Goal: Task Accomplishment & Management: Manage account settings

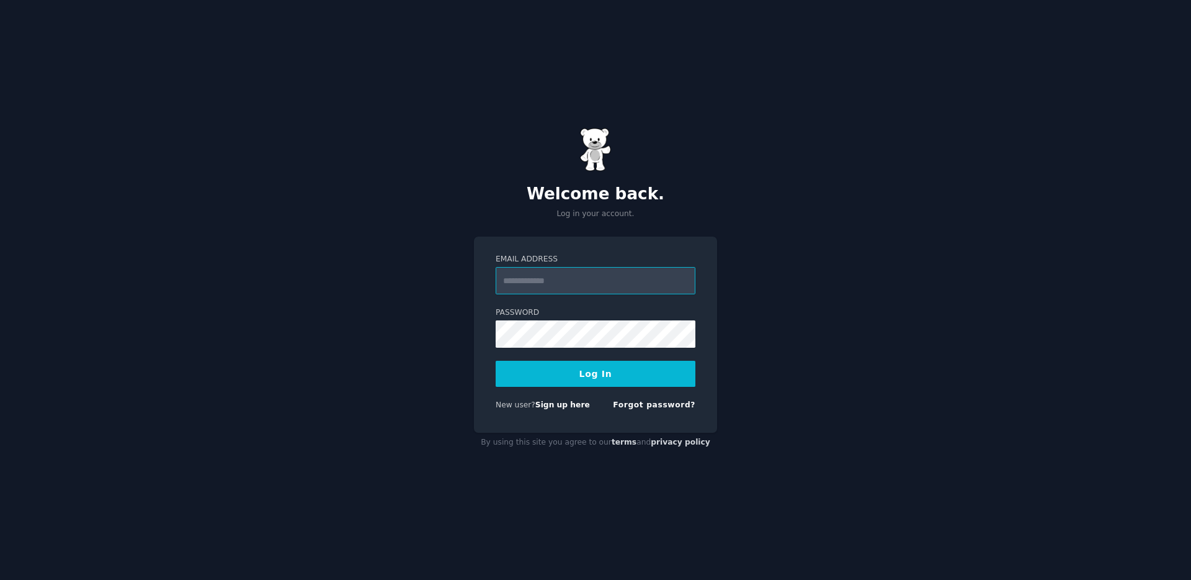
paste input "**********"
type input "**********"
drag, startPoint x: 563, startPoint y: 368, endPoint x: 473, endPoint y: 362, distance: 90.1
click at [562, 368] on button "Log In" at bounding box center [596, 374] width 200 height 26
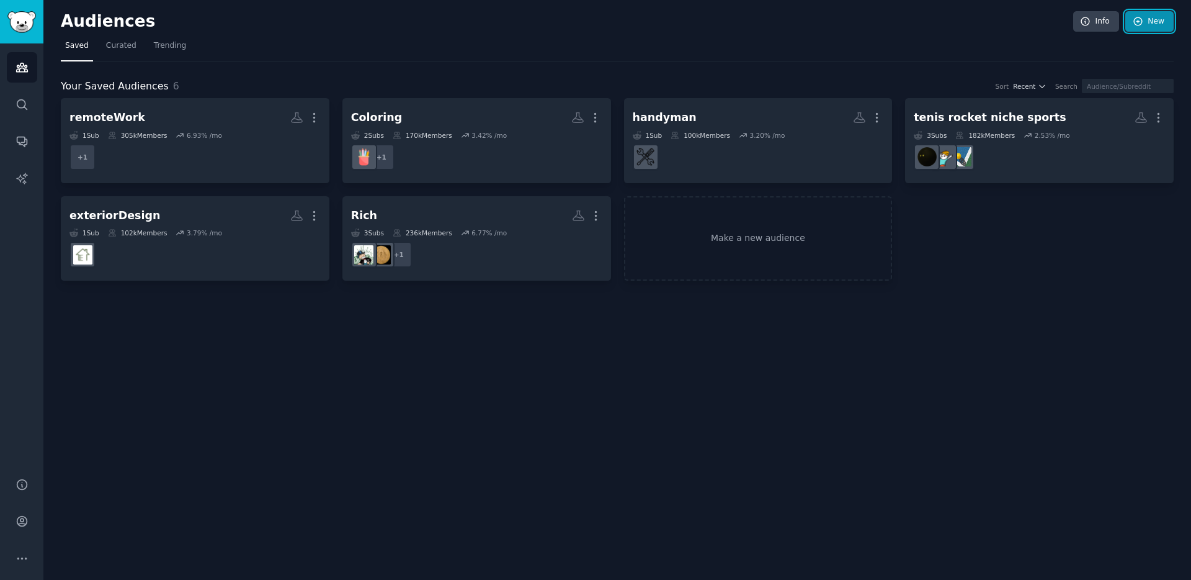
click at [1152, 24] on link "New" at bounding box center [1150, 21] width 48 height 21
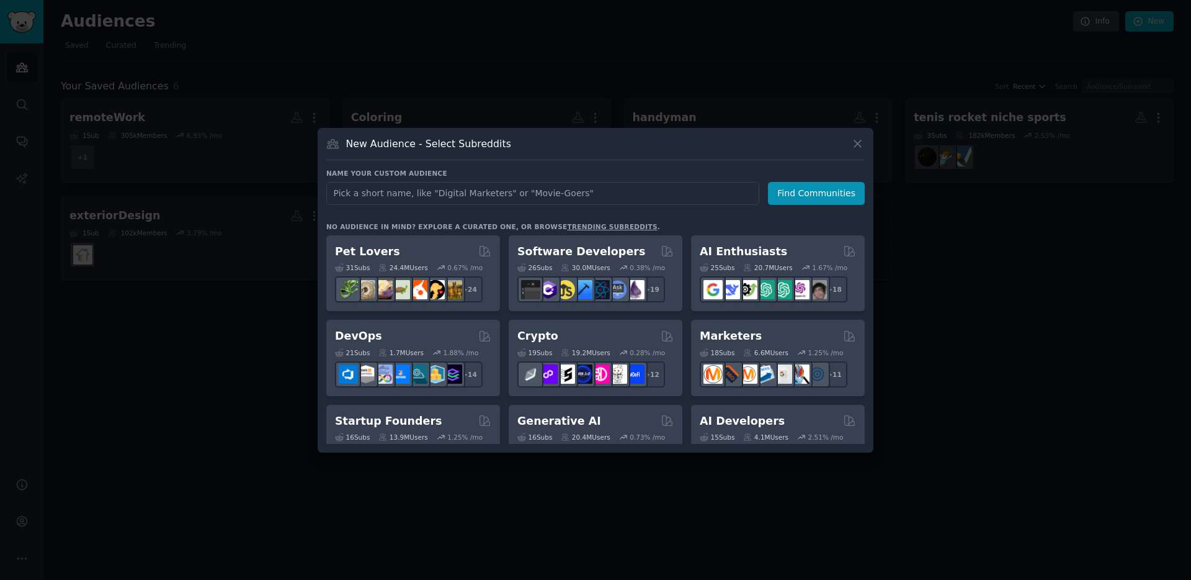
click at [514, 195] on input "text" at bounding box center [542, 193] width 433 height 23
type input "ShopifyCenter"
click at [792, 192] on button "Find Communities" at bounding box center [816, 193] width 97 height 23
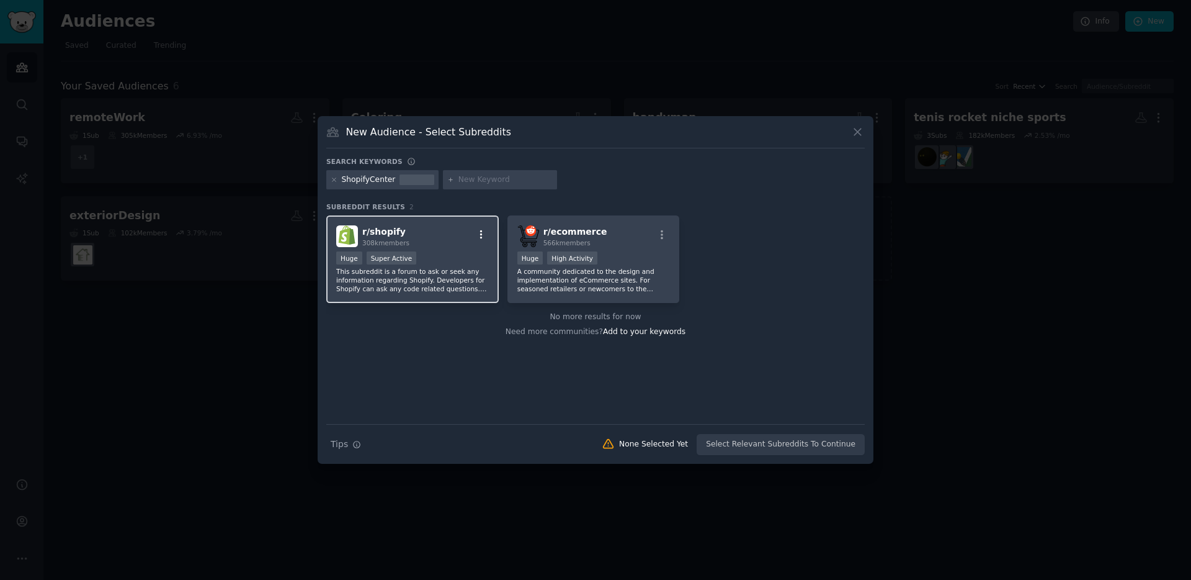
click at [484, 230] on icon "button" at bounding box center [481, 234] width 11 height 11
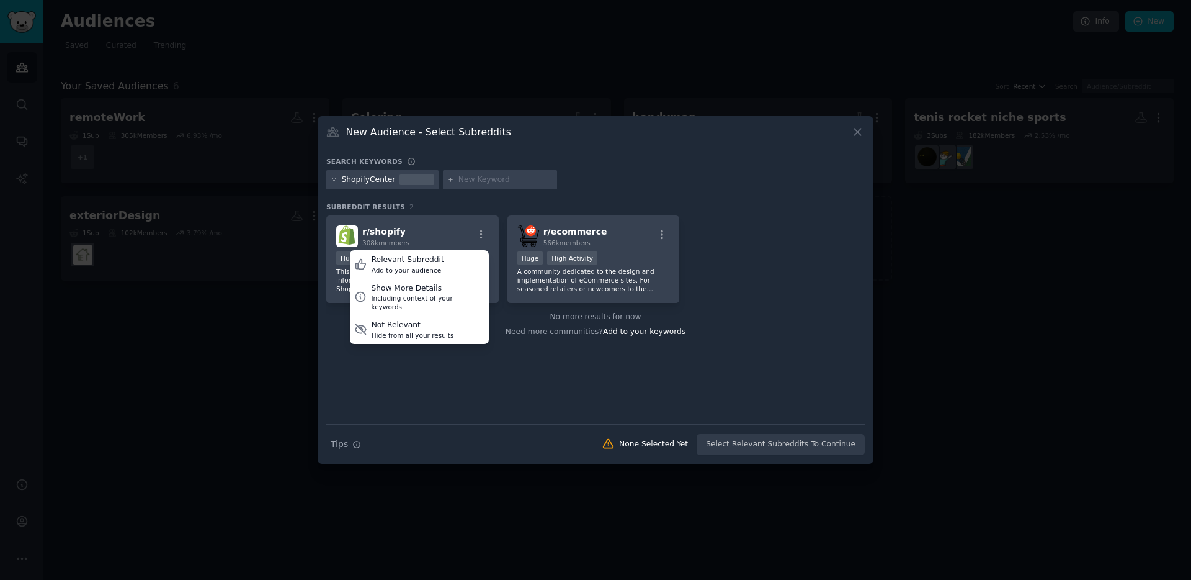
click at [509, 381] on div "r/ shopify 308k members Relevant Subreddit Add to your audience Show More Detai…" at bounding box center [595, 319] width 539 height 208
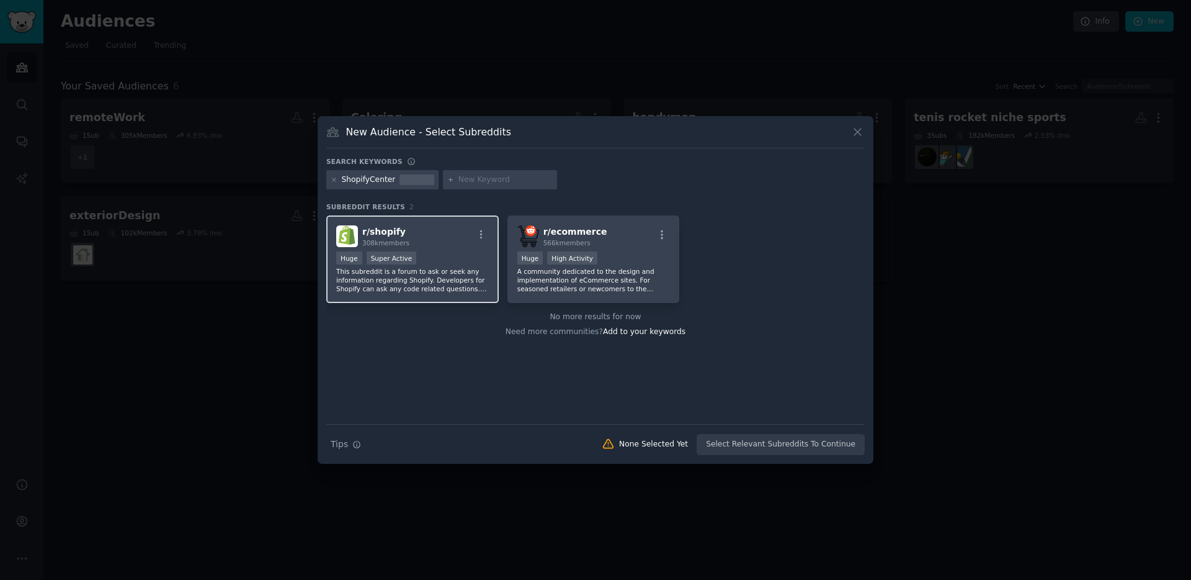
click at [444, 249] on div "r/ shopify 308k members >= 95th percentile for submissions / day Huge Super Act…" at bounding box center [412, 258] width 173 height 87
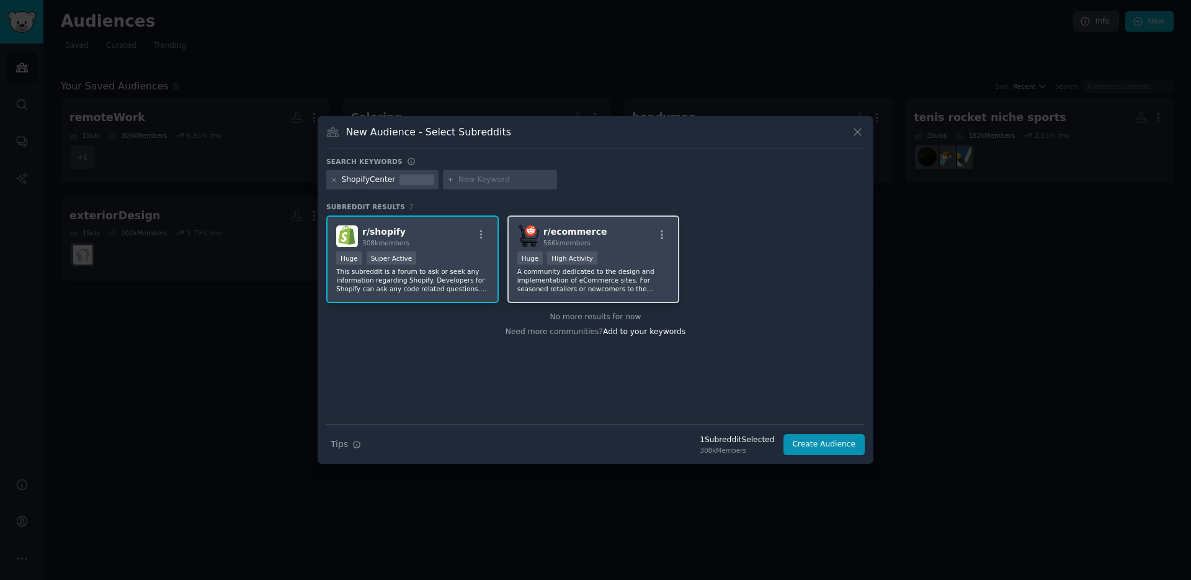
click at [567, 240] on span "566k members" at bounding box center [567, 242] width 47 height 7
click at [468, 180] on input "text" at bounding box center [506, 179] width 94 height 11
click at [493, 181] on input "text" at bounding box center [506, 179] width 94 height 11
type input "smallbusiness"
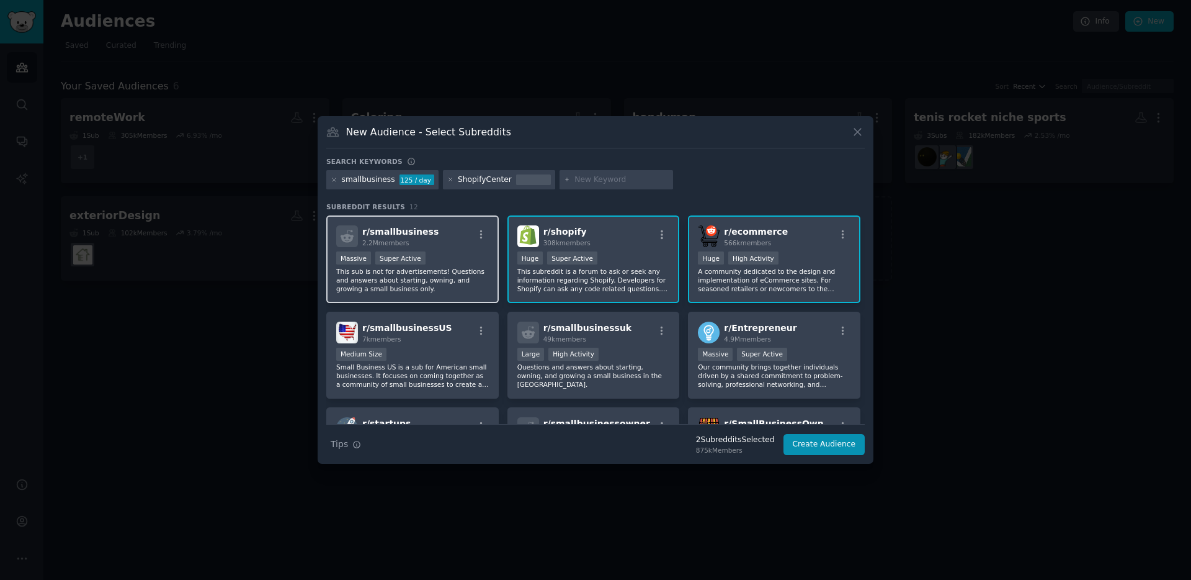
click at [454, 233] on div "r/ smallbusiness 2.2M members" at bounding box center [412, 236] width 153 height 22
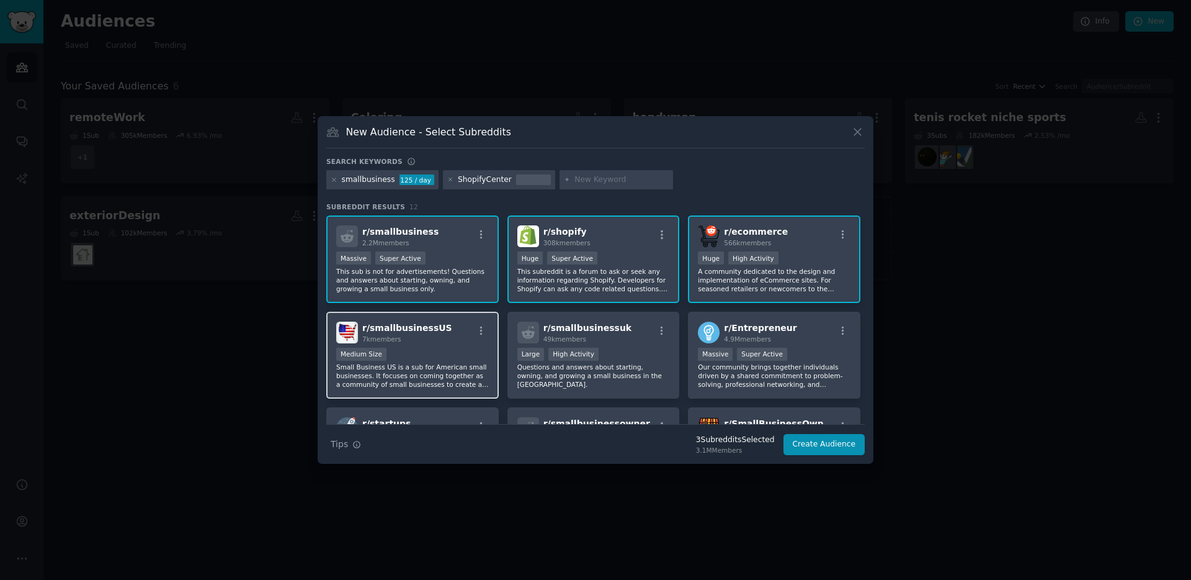
click at [460, 325] on div "r/ smallbusinessUS 7k members" at bounding box center [412, 332] width 153 height 22
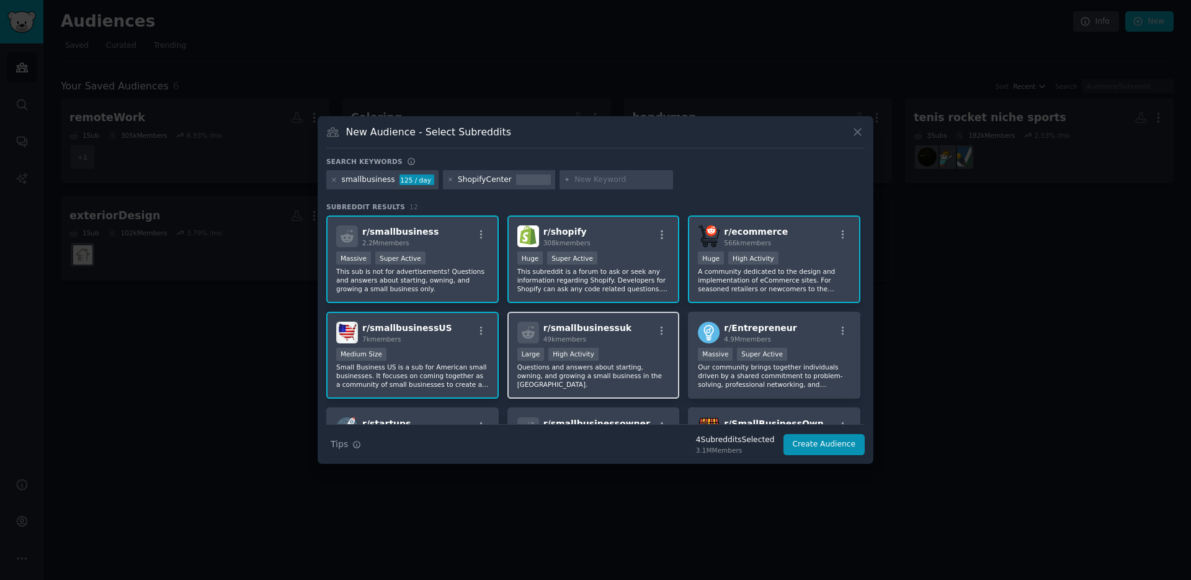
click at [621, 321] on div "r/ smallbusinessuk 49k members" at bounding box center [594, 332] width 153 height 22
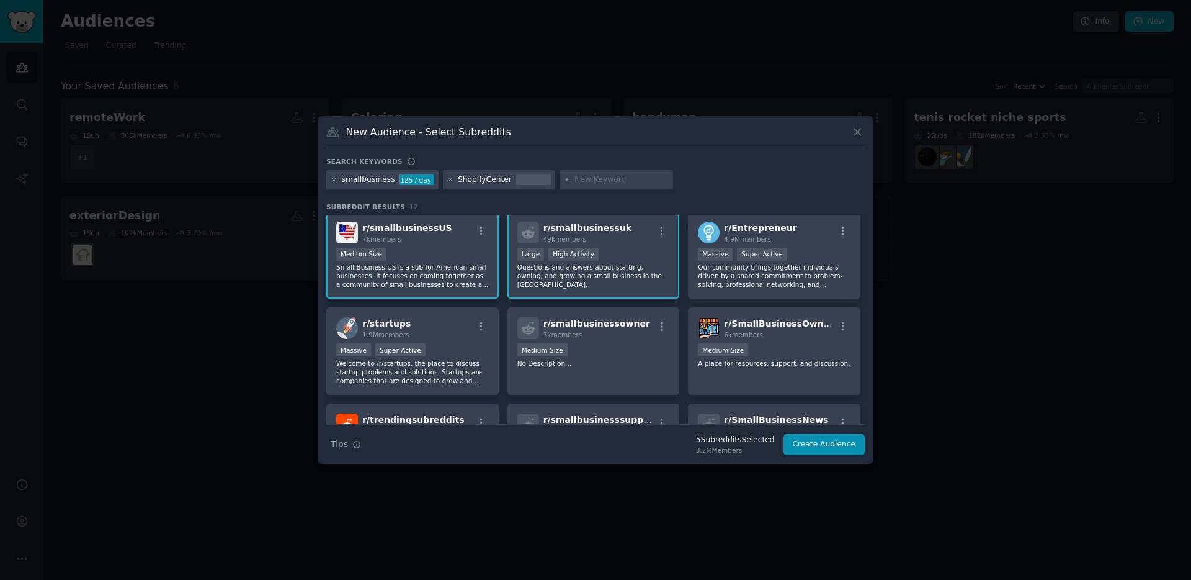
scroll to position [101, 0]
click at [609, 323] on span "r/ smallbusinessowner" at bounding box center [597, 323] width 107 height 10
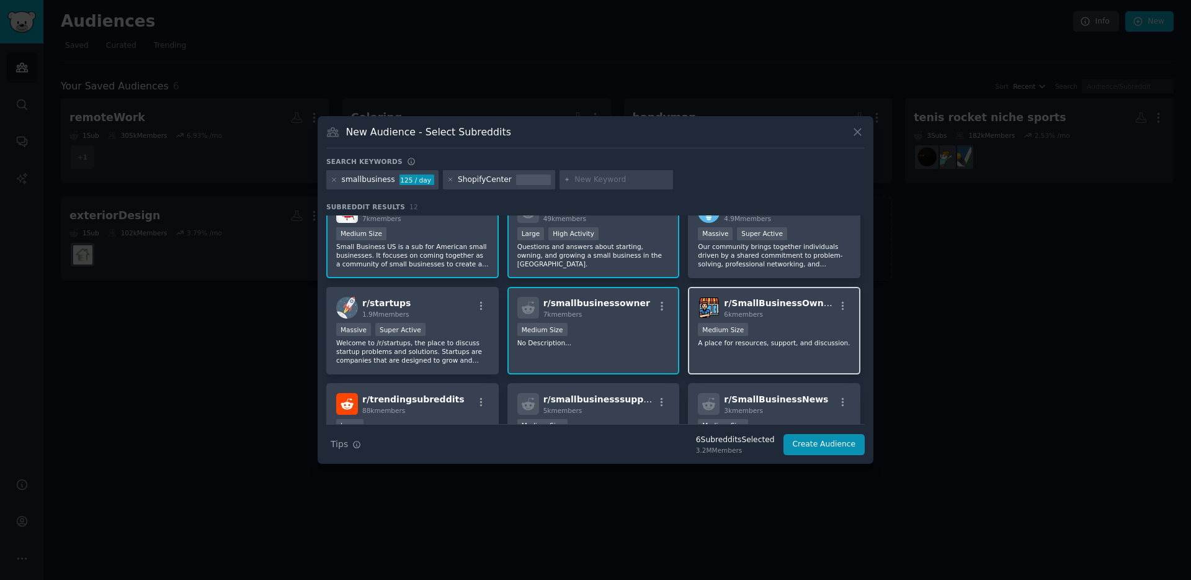
click at [787, 304] on span "r/ SmallBusinessOwners" at bounding box center [781, 303] width 115 height 10
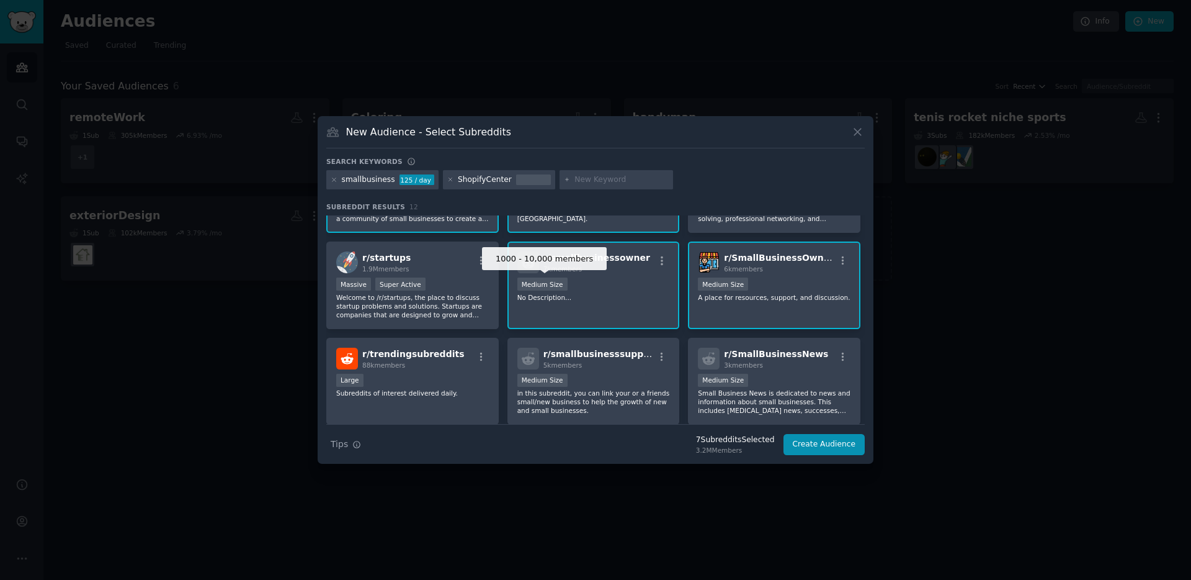
scroll to position [187, 0]
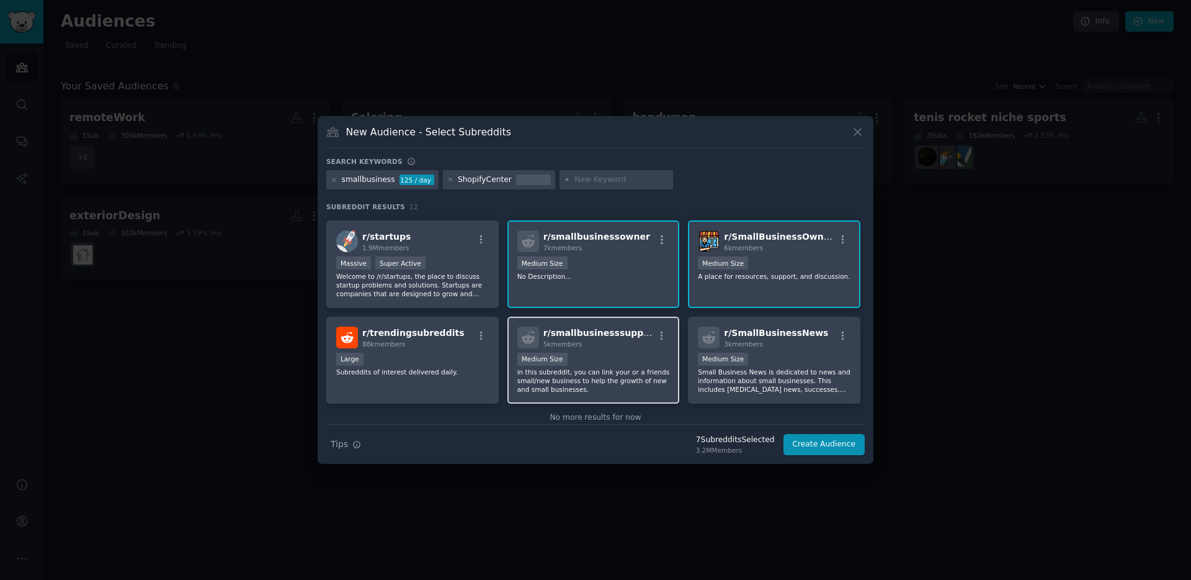
click at [621, 335] on span "r/ smallbusinesssupport" at bounding box center [601, 333] width 115 height 10
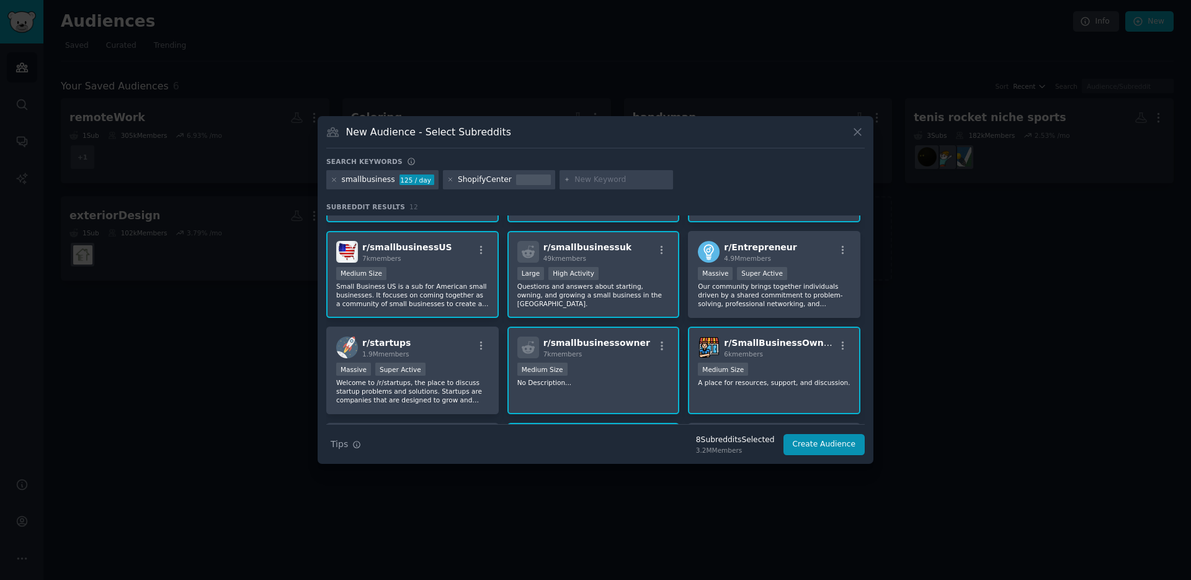
scroll to position [0, 0]
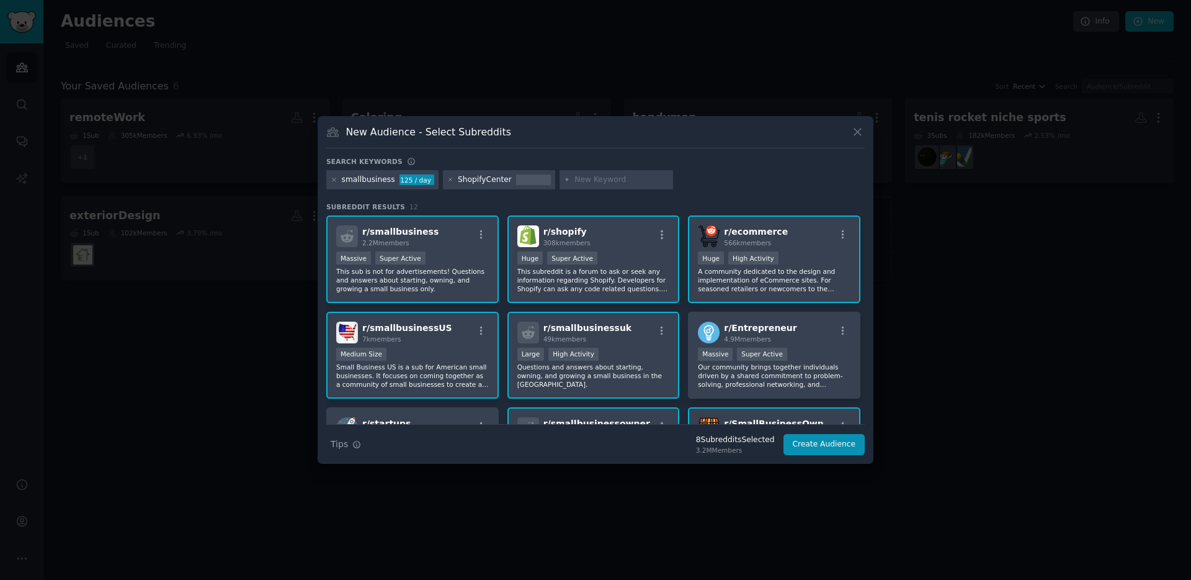
click at [589, 178] on input "text" at bounding box center [622, 179] width 94 height 11
type input "dropship"
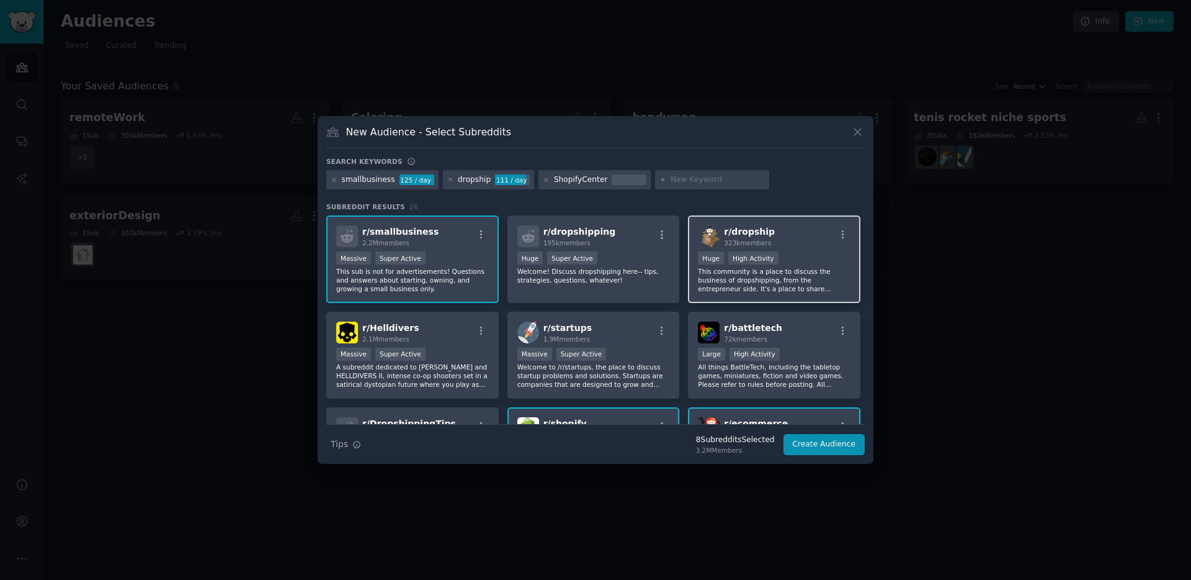
click at [807, 234] on div "r/ dropship 323k members" at bounding box center [774, 236] width 153 height 22
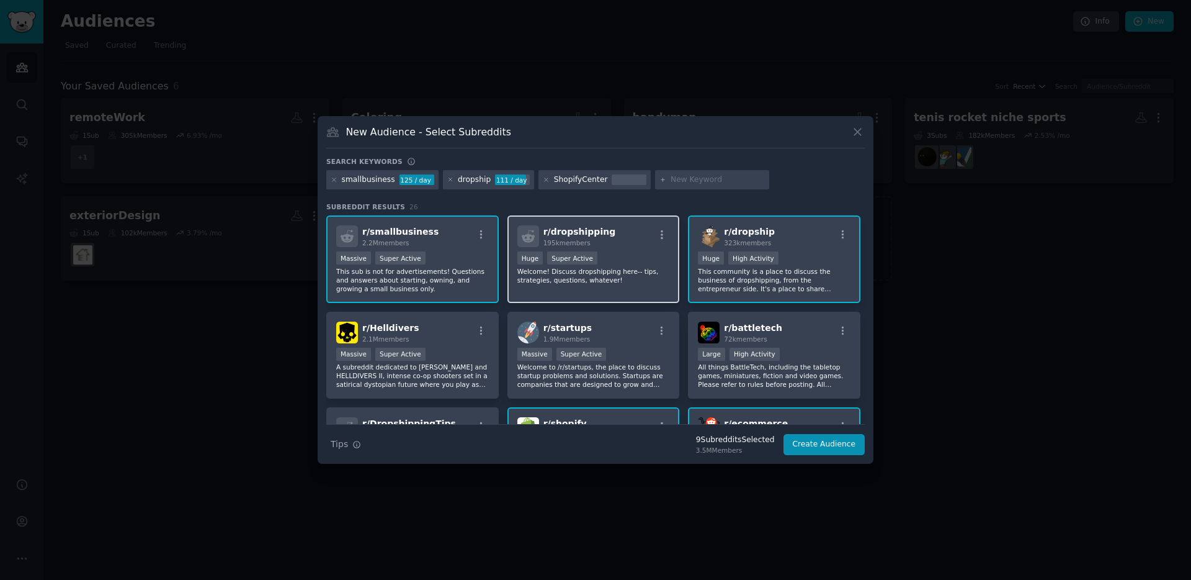
click at [646, 242] on div "r/ dropshipping 195k members" at bounding box center [594, 236] width 153 height 22
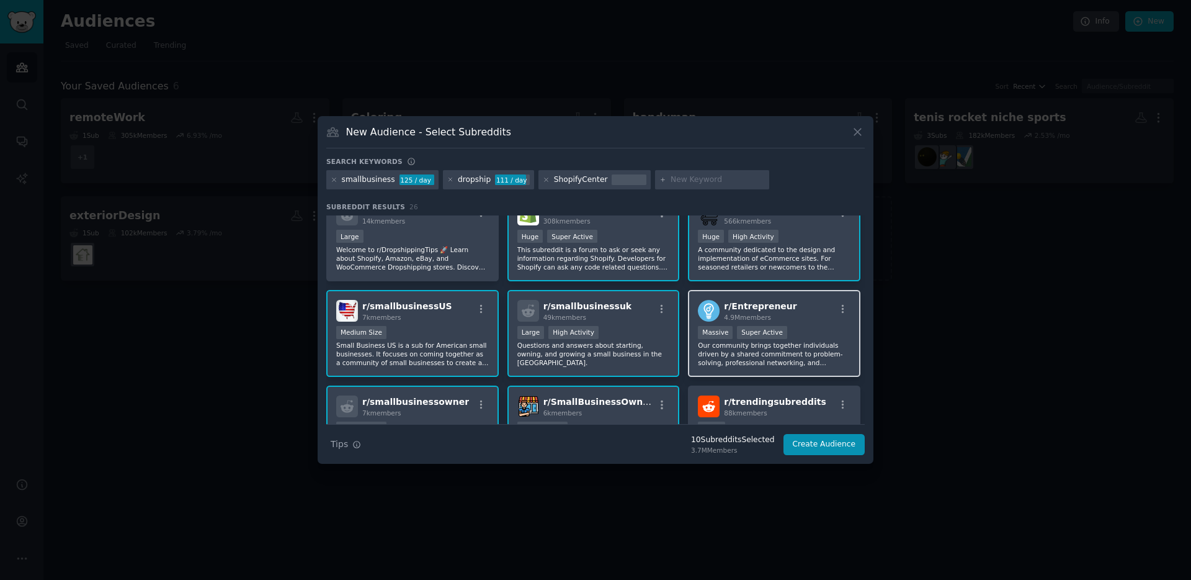
scroll to position [214, 0]
click at [784, 305] on div "r/ Entrepreneur 4.9M members" at bounding box center [774, 310] width 153 height 22
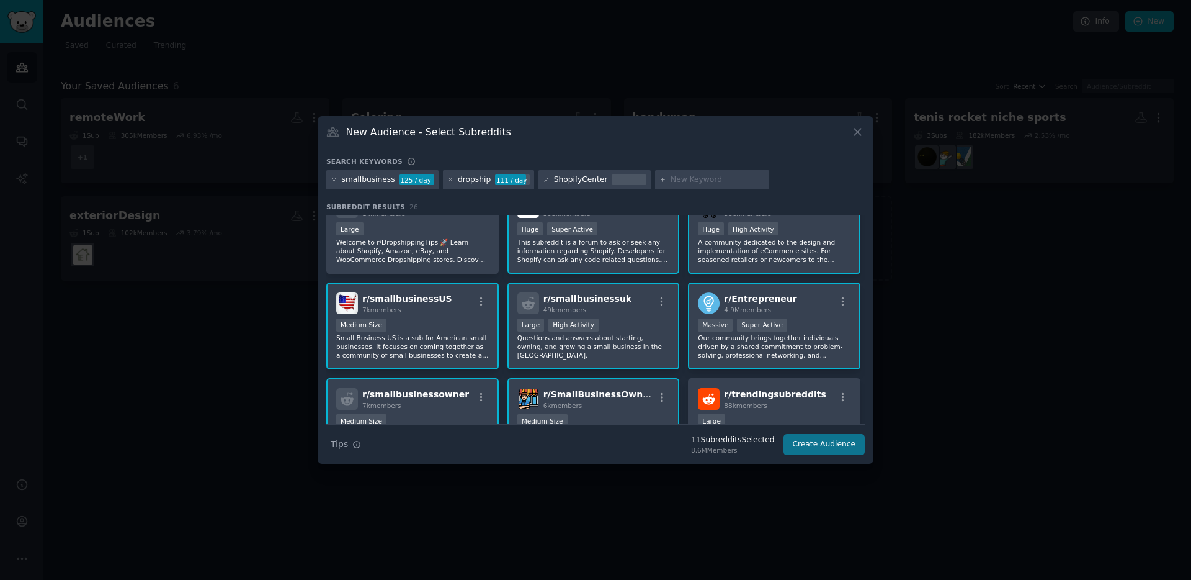
scroll to position [222, 0]
click at [818, 445] on button "Create Audience" at bounding box center [825, 444] width 82 height 21
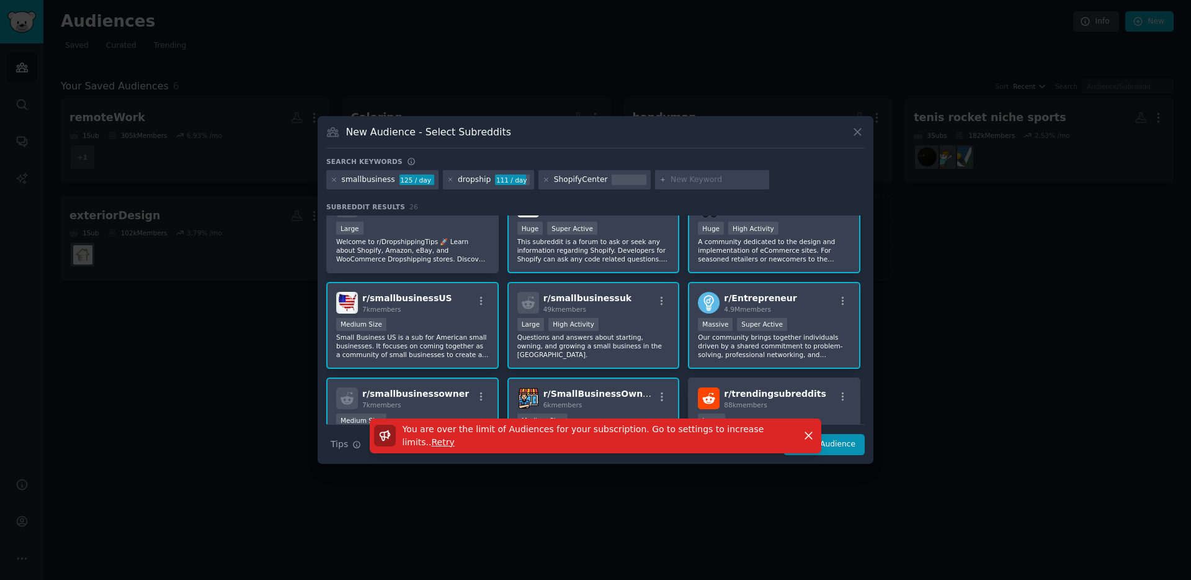
click at [846, 447] on div "You are over the limit of Audiences for your subscription. Go to settings to in…" at bounding box center [596, 441] width 556 height 46
drag, startPoint x: 842, startPoint y: 446, endPoint x: 833, endPoint y: 444, distance: 8.9
click at [842, 446] on div "You are over the limit of Audiences for your subscription. Go to settings to in…" at bounding box center [596, 441] width 556 height 46
click at [809, 436] on icon "button" at bounding box center [808, 435] width 7 height 7
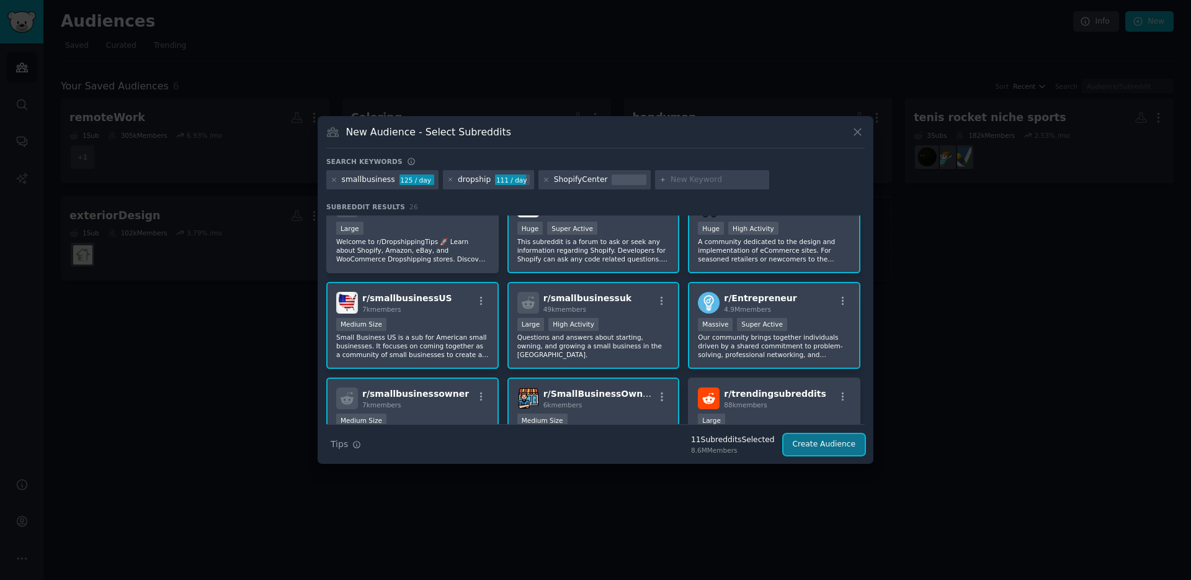
click at [813, 444] on button "Create Audience" at bounding box center [825, 444] width 82 height 21
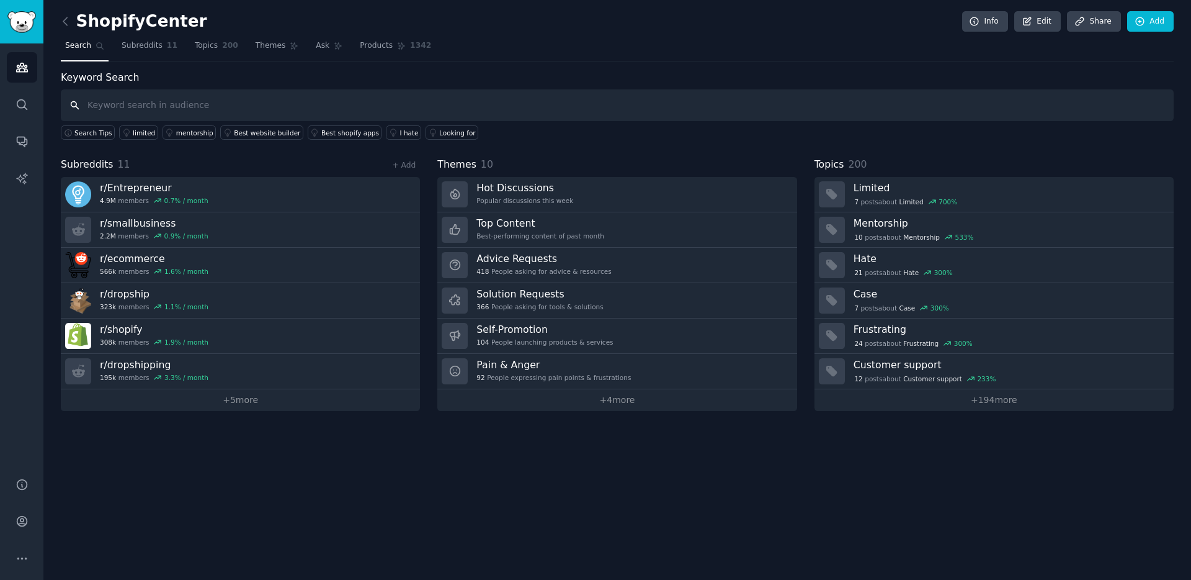
paste input "Shopify AND (spreadsheet OR "manual process" OR "csv export" OR "copy paste")"
click at [450, 105] on input "Shopify AND (spreadsheet OR "manual process" OR "csv export" OR "copy paste")" at bounding box center [617, 105] width 1113 height 32
type input "Shopify AND (spreadsheet OR "manual process" OR "csv export" OR "copy paste")"
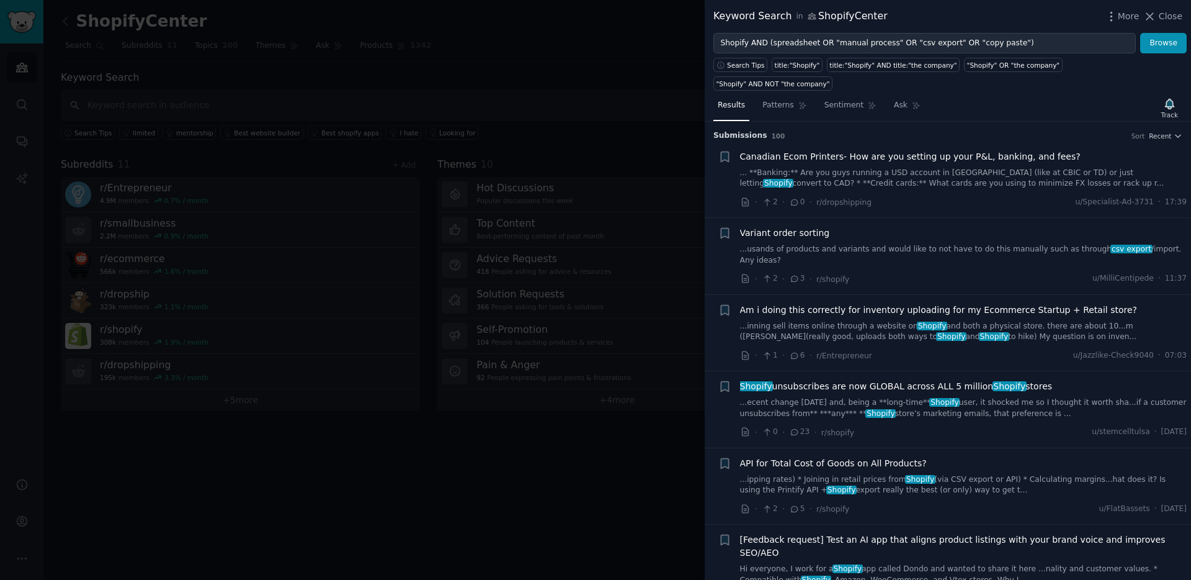
click at [912, 502] on div "· 2 · 5 · r/shopify u/FlatBassets · Tue 16/09/2025" at bounding box center [963, 508] width 447 height 13
click at [725, 382] on icon "button" at bounding box center [724, 387] width 7 height 10
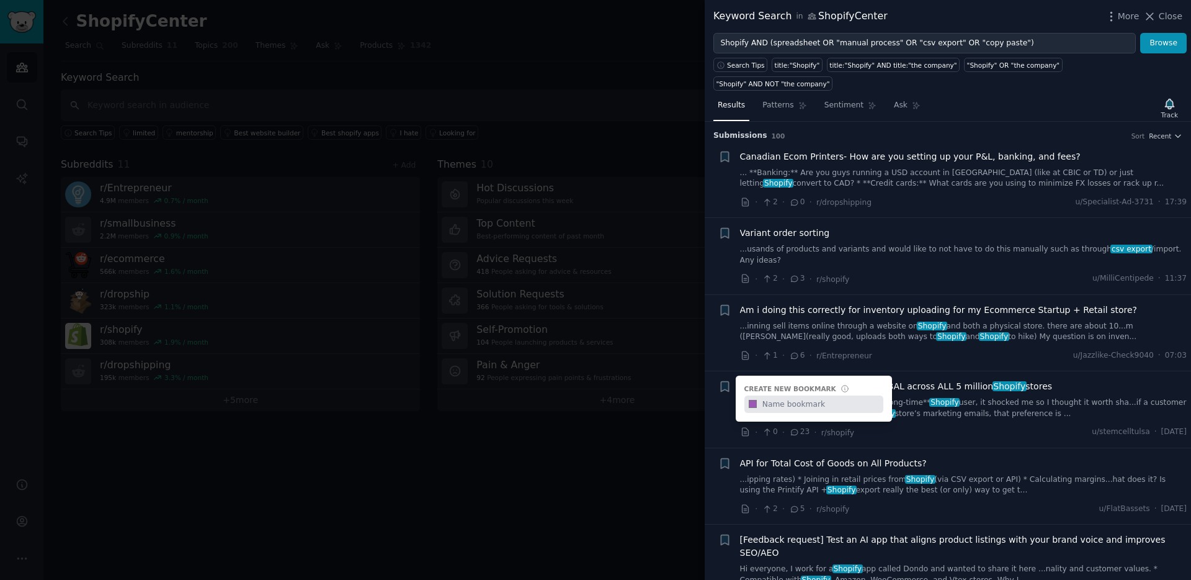
click at [823, 395] on input "text" at bounding box center [821, 403] width 123 height 17
type input "Shopify"
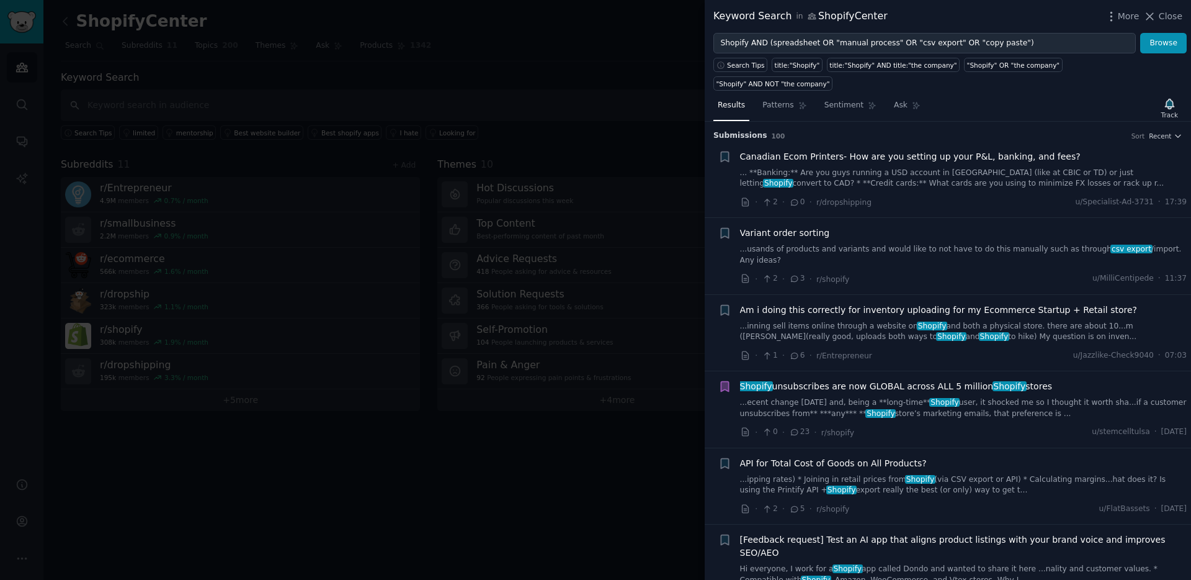
scroll to position [2, 0]
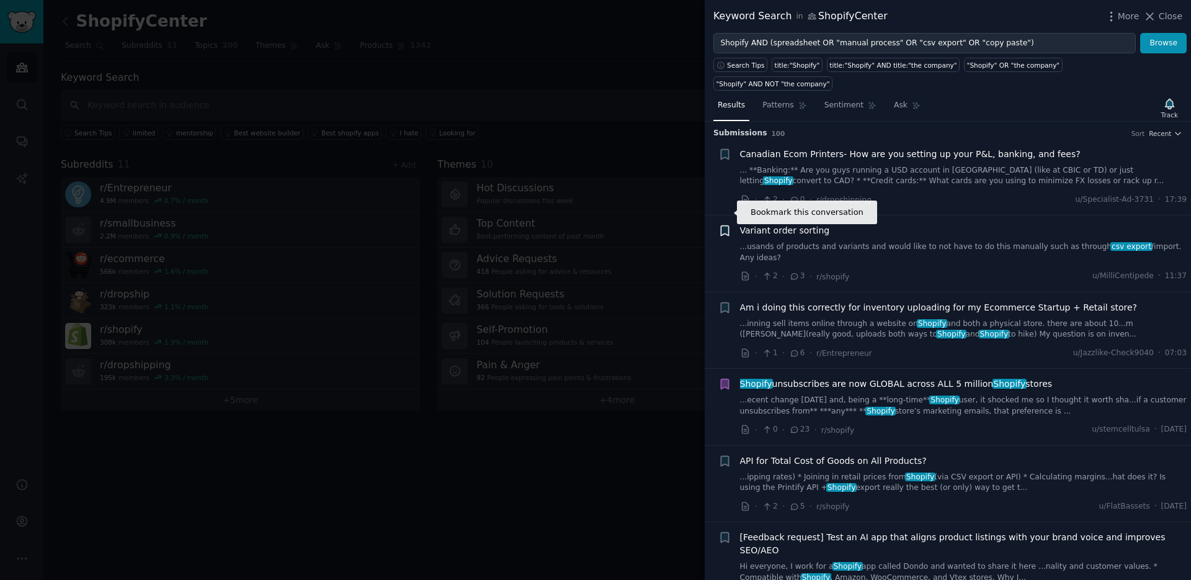
click at [722, 226] on icon "button" at bounding box center [724, 231] width 7 height 10
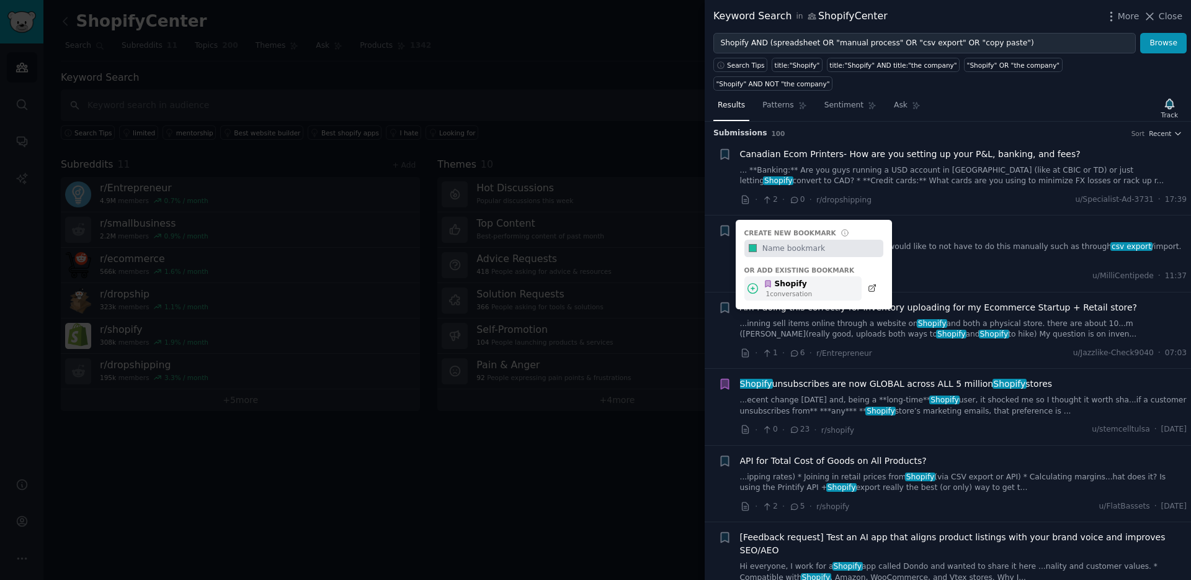
click at [813, 276] on div "Shopify 1 conversation" at bounding box center [803, 288] width 117 height 24
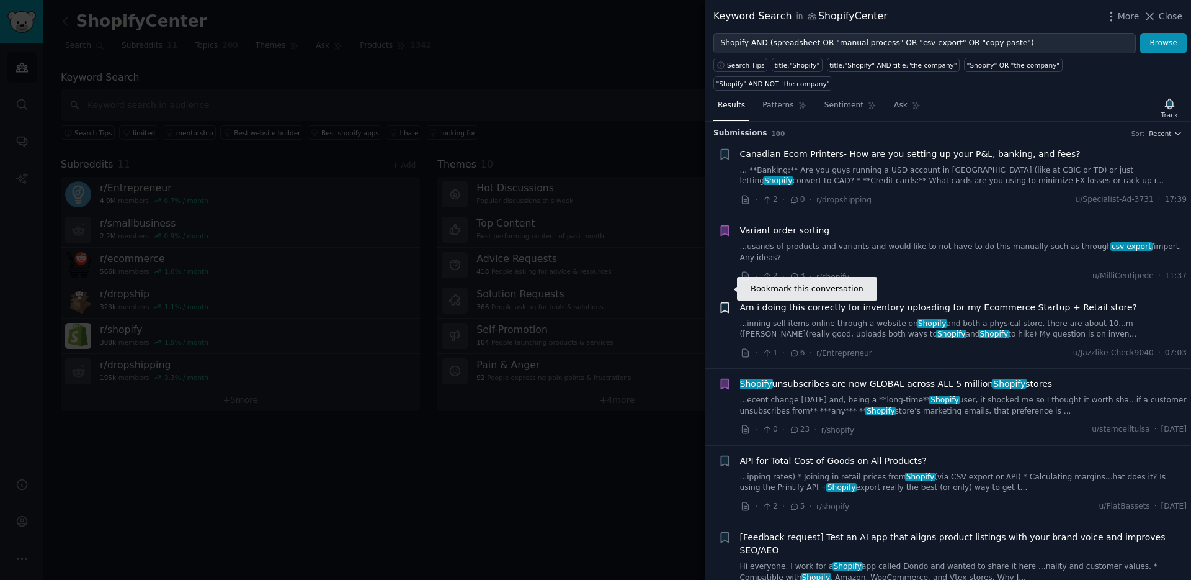
click at [724, 302] on icon "button" at bounding box center [724, 307] width 7 height 10
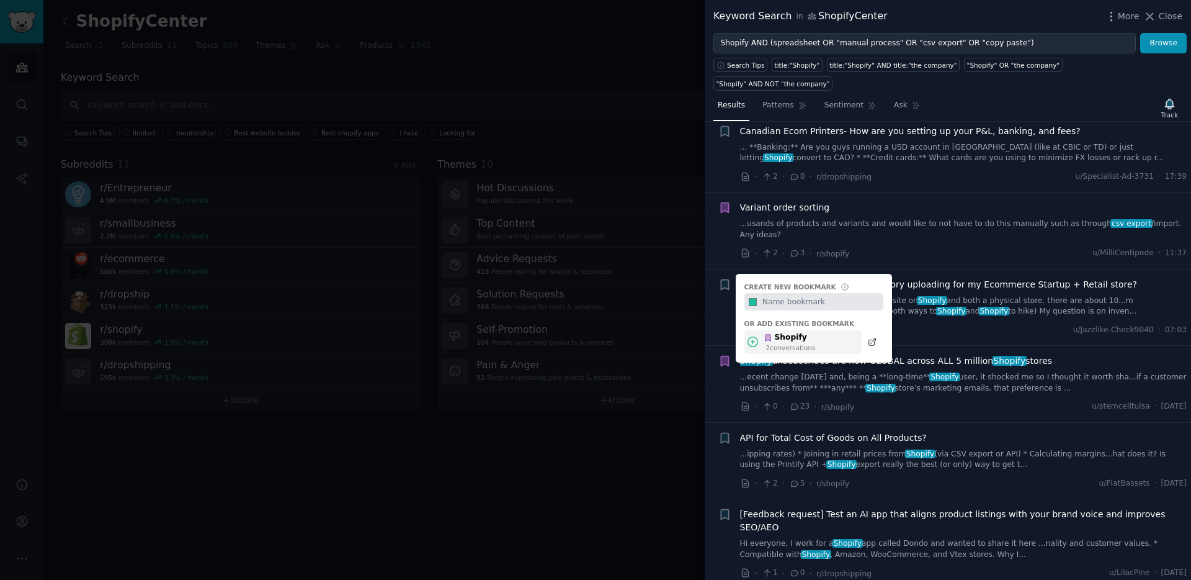
scroll to position [26, 0]
click at [805, 331] on div "Shopify" at bounding box center [790, 336] width 52 height 11
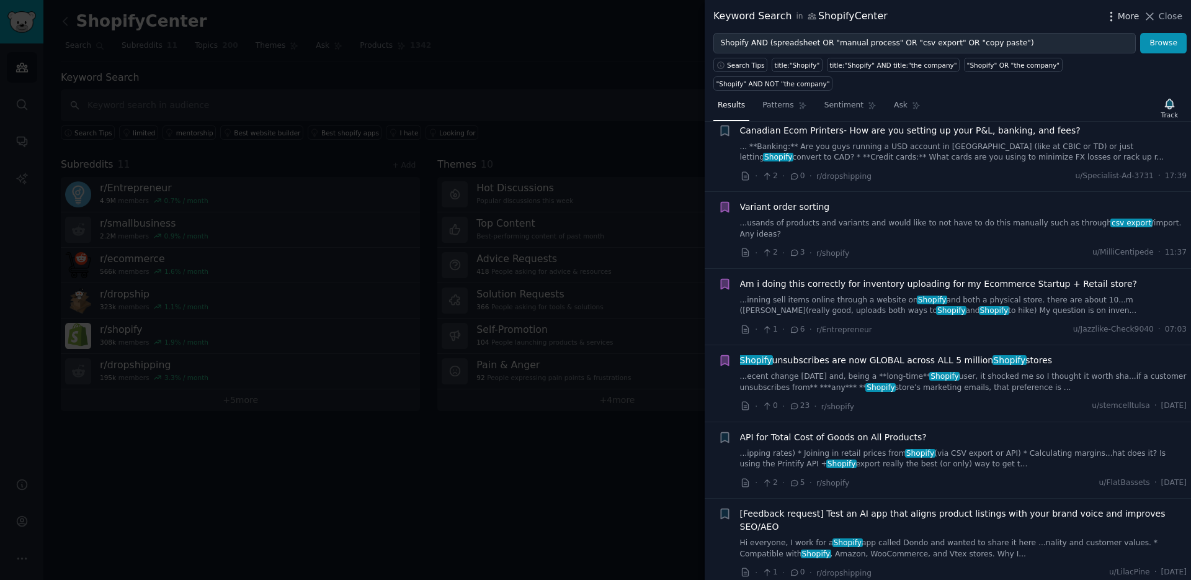
click at [1118, 18] on icon "button" at bounding box center [1111, 16] width 13 height 13
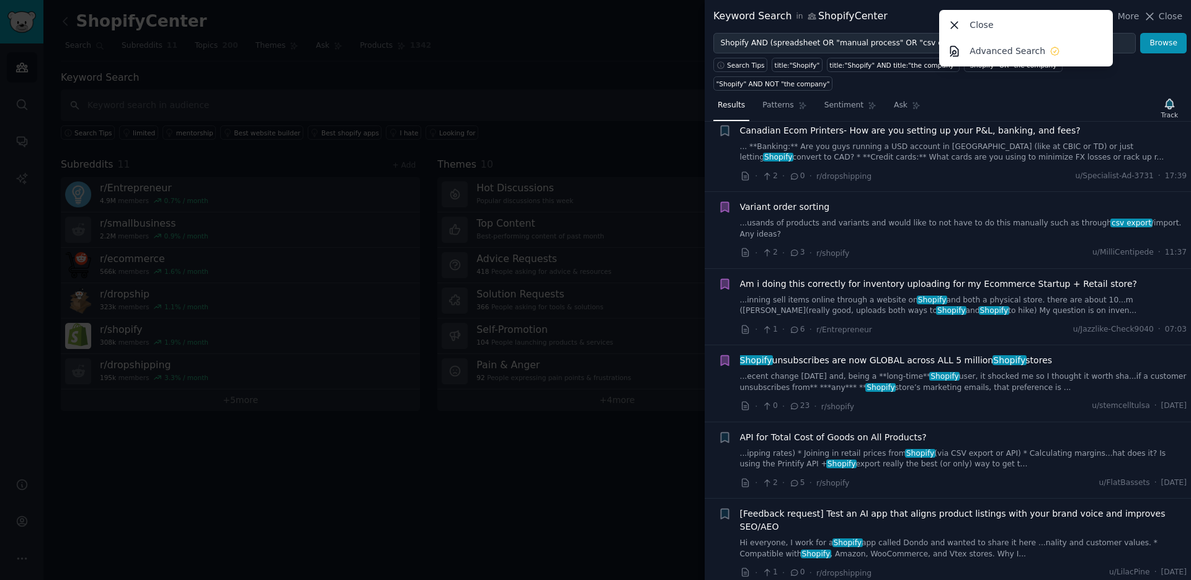
click at [912, 11] on div "Keyword Search in ShopifyCenter More Close Advanced Search Close" at bounding box center [948, 17] width 469 height 16
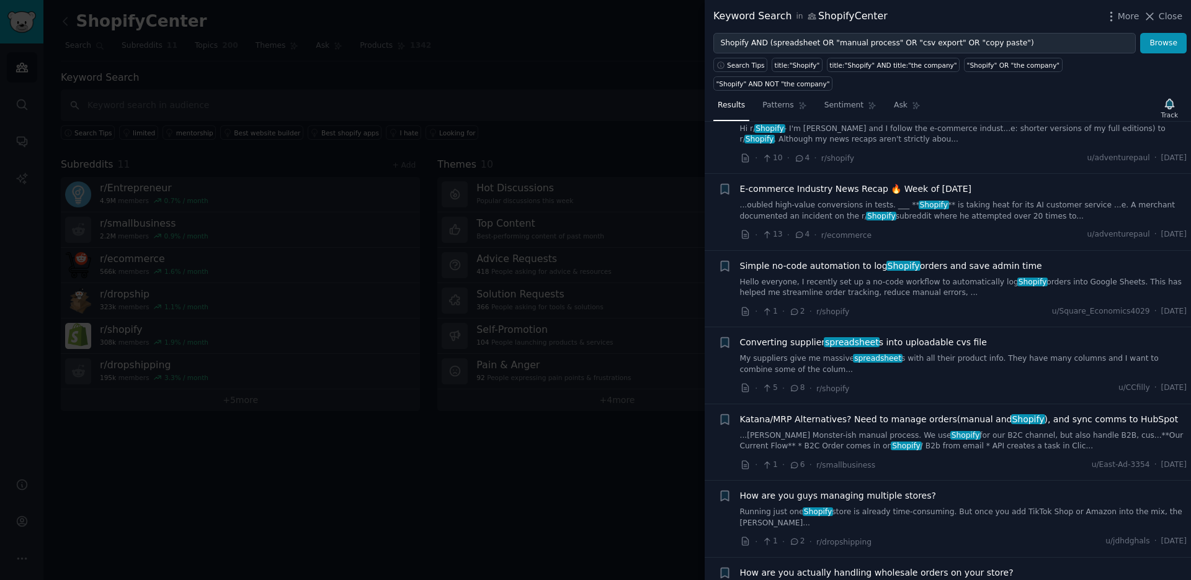
scroll to position [0, 0]
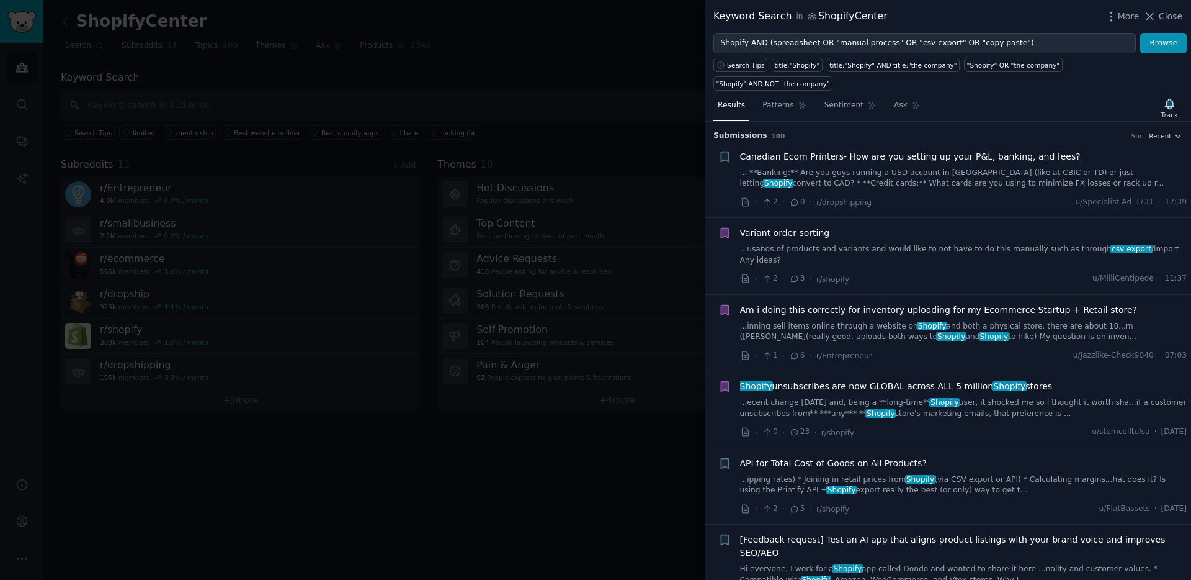
click at [565, 468] on div at bounding box center [595, 290] width 1191 height 580
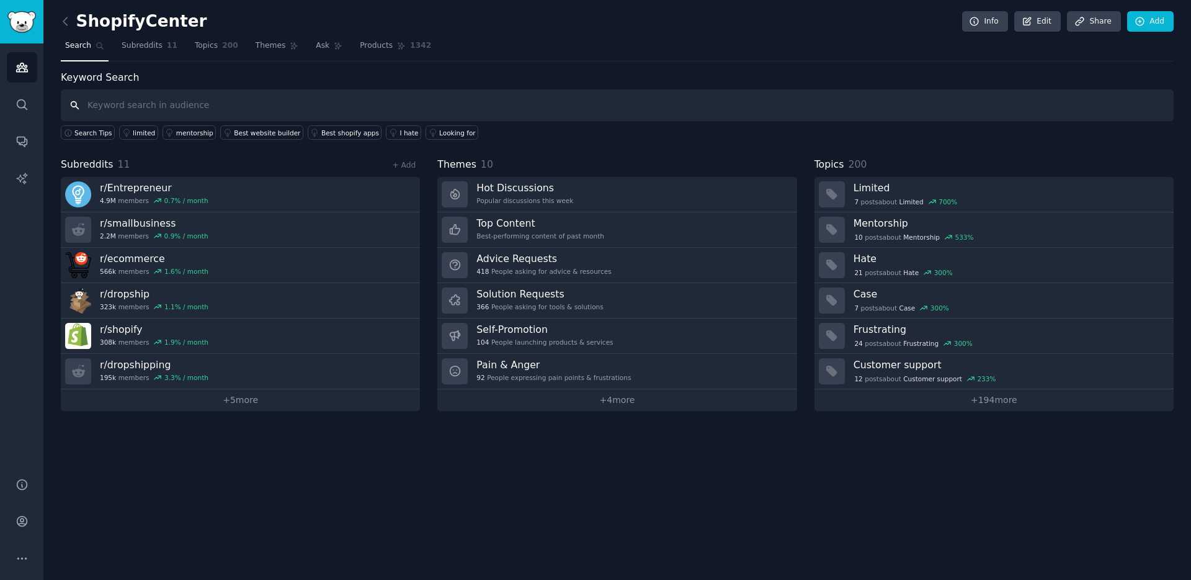
paste input "Shopify AND (spreadsheet OR "manual process" OR "csv export" OR "copy paste")"
click at [459, 105] on input "Shopify AND (spreadsheet OR "manual process" OR "csv export" OR "copy paste")" at bounding box center [617, 105] width 1113 height 32
type input "Shopify AND (spreadsheet OR "manual process" OR "csv export" OR "copy paste")"
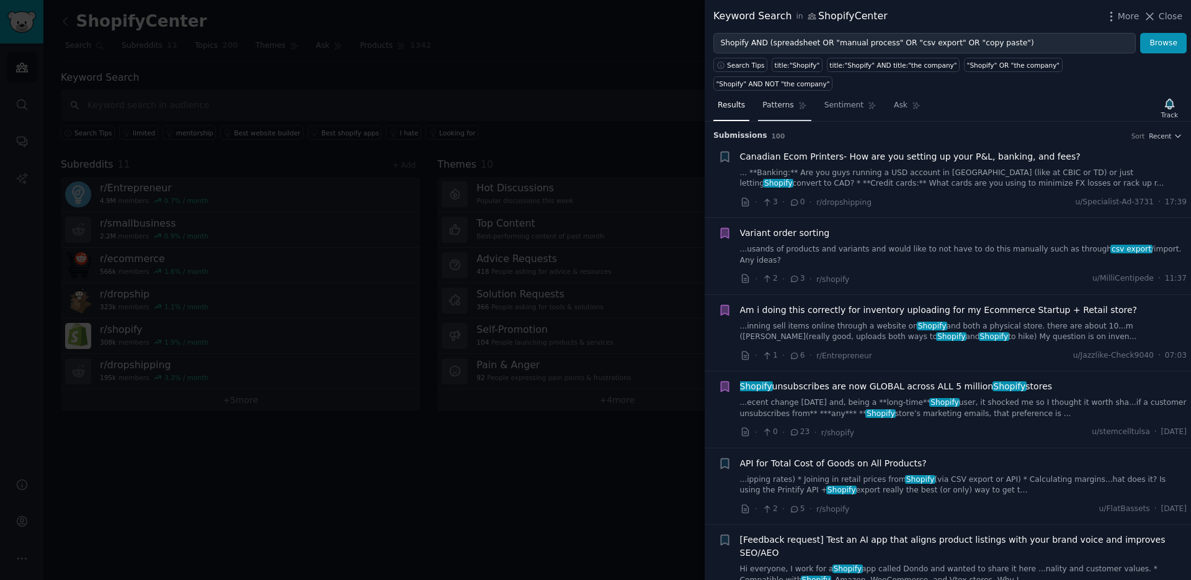
click at [789, 100] on span "Patterns" at bounding box center [778, 105] width 31 height 11
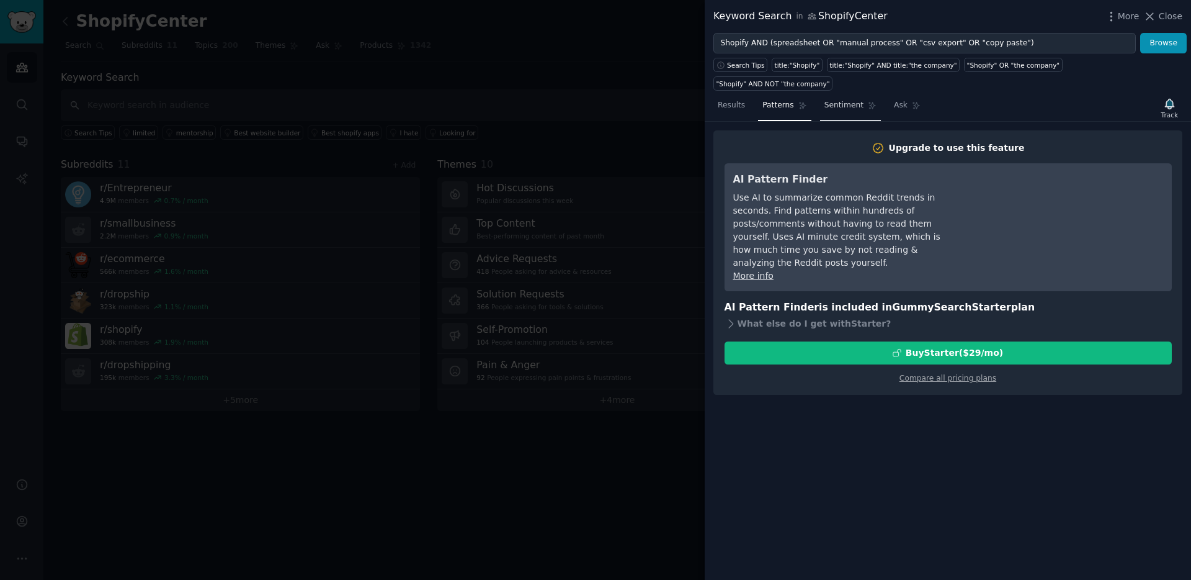
click at [843, 100] on span "Sentiment" at bounding box center [844, 105] width 39 height 11
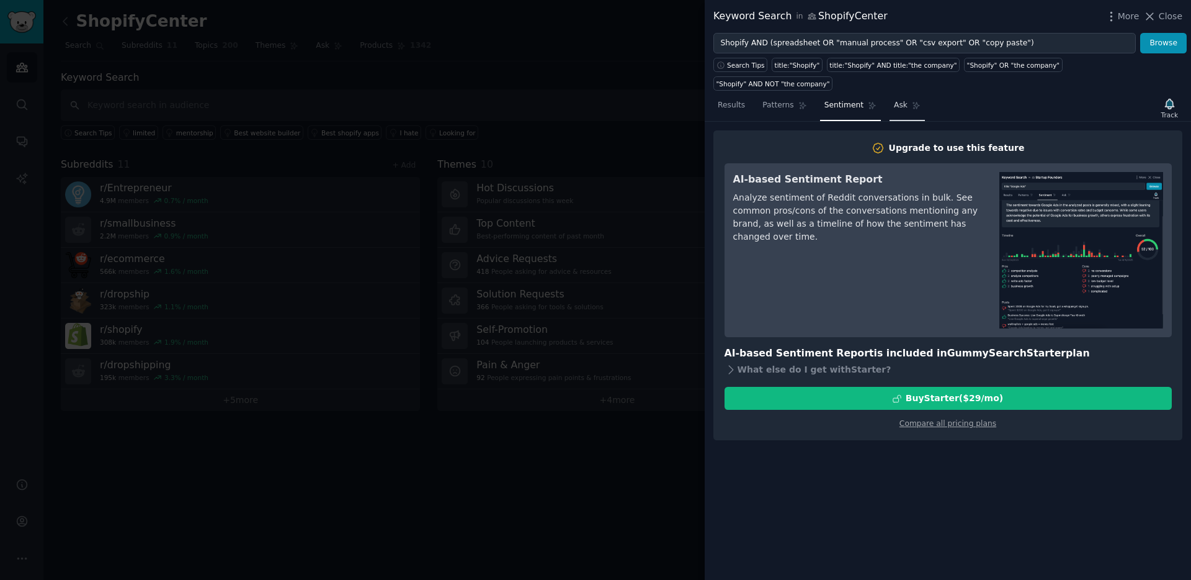
click at [912, 101] on icon at bounding box center [916, 105] width 9 height 9
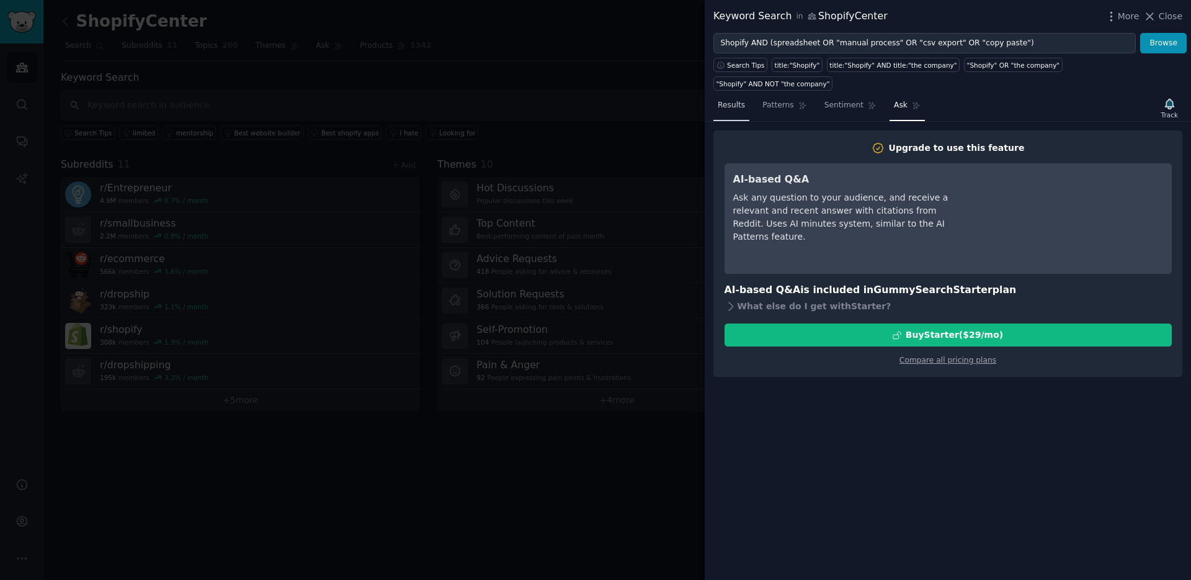
click at [732, 96] on link "Results" at bounding box center [732, 108] width 36 height 25
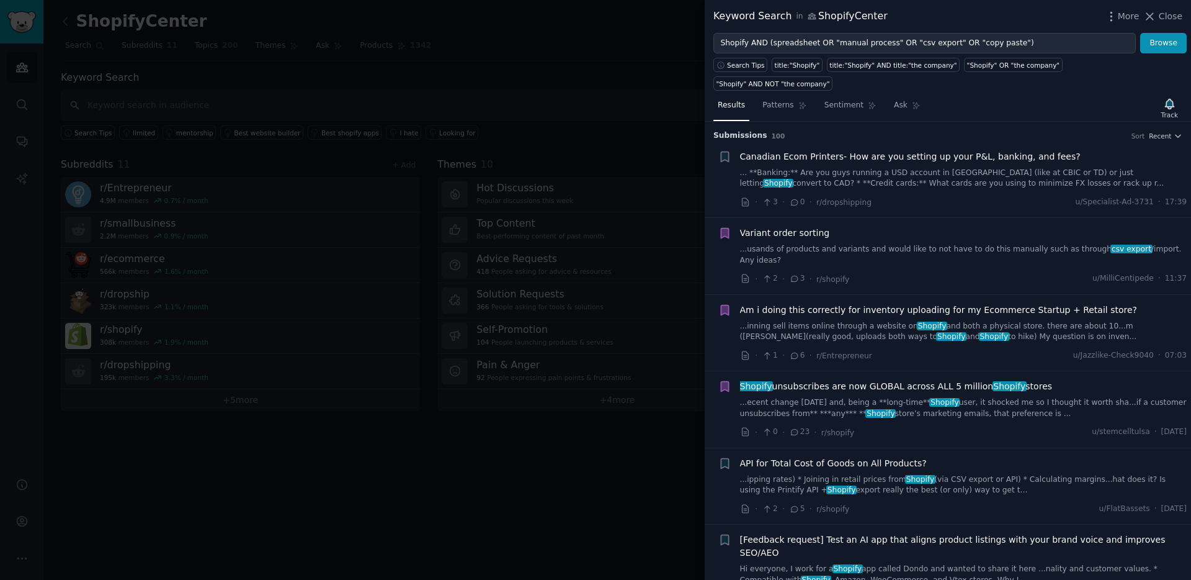
click at [576, 71] on div at bounding box center [595, 290] width 1191 height 580
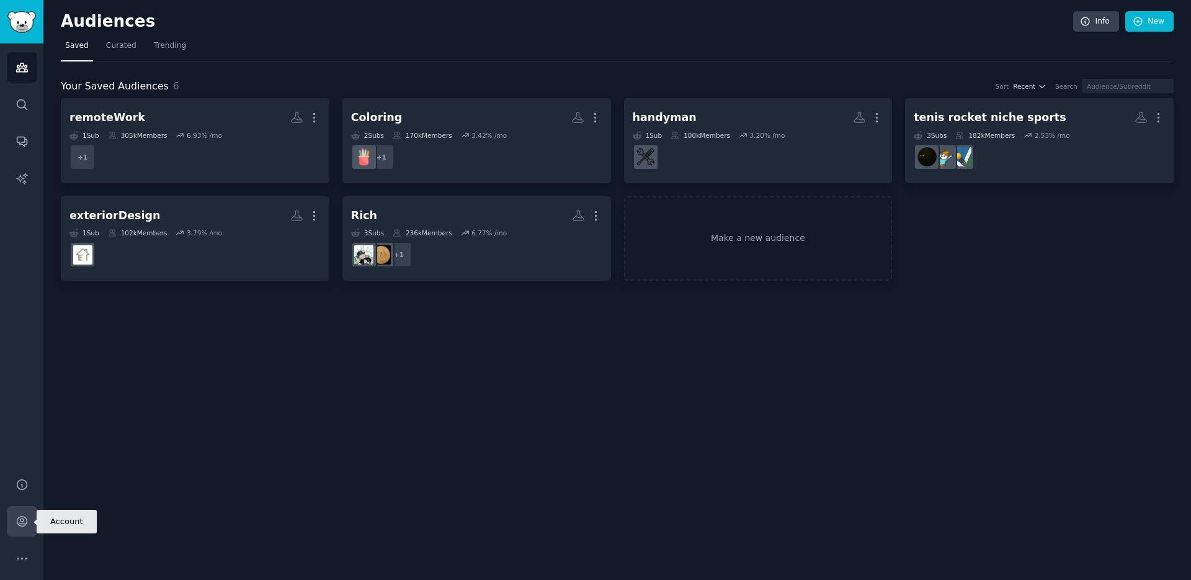
click at [25, 526] on icon "Sidebar" at bounding box center [22, 520] width 13 height 13
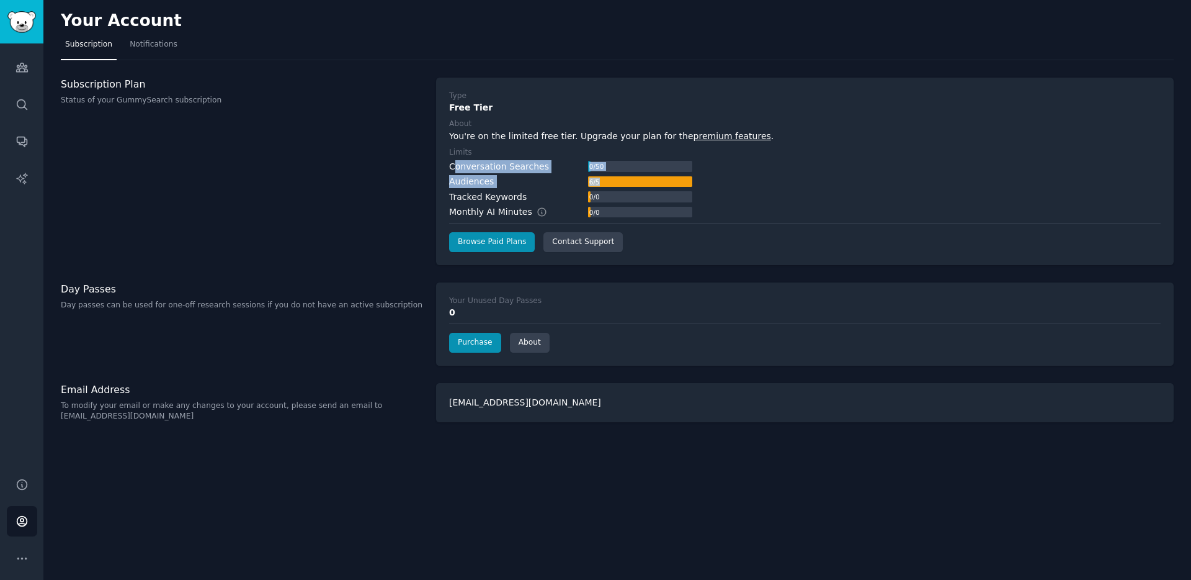
drag, startPoint x: 718, startPoint y: 187, endPoint x: 455, endPoint y: 171, distance: 263.0
click at [455, 171] on div "Conversation Searches 0 / 50 Audiences 6 / 5 Tracked Keywords 0 / 0 Monthly AI …" at bounding box center [805, 189] width 712 height 59
click at [329, 182] on div "Subscription Plan Status of your GummySearch subscription" at bounding box center [242, 171] width 362 height 187
click at [22, 70] on icon "Sidebar" at bounding box center [22, 67] width 13 height 13
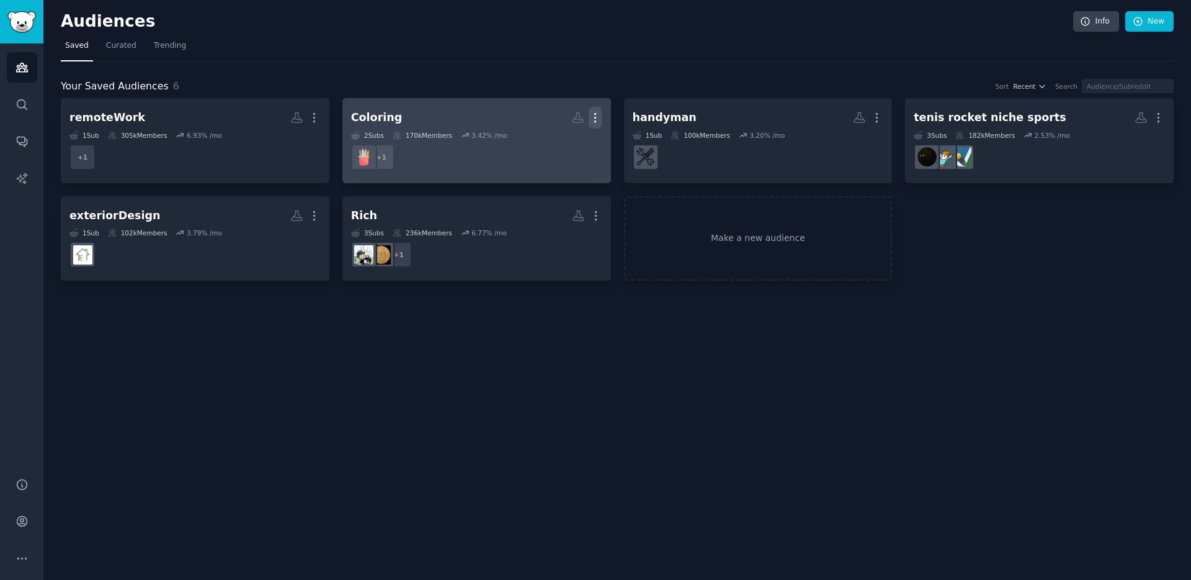
click at [599, 119] on icon "button" at bounding box center [595, 117] width 13 height 13
click at [547, 141] on div "Delete" at bounding box center [553, 144] width 59 height 26
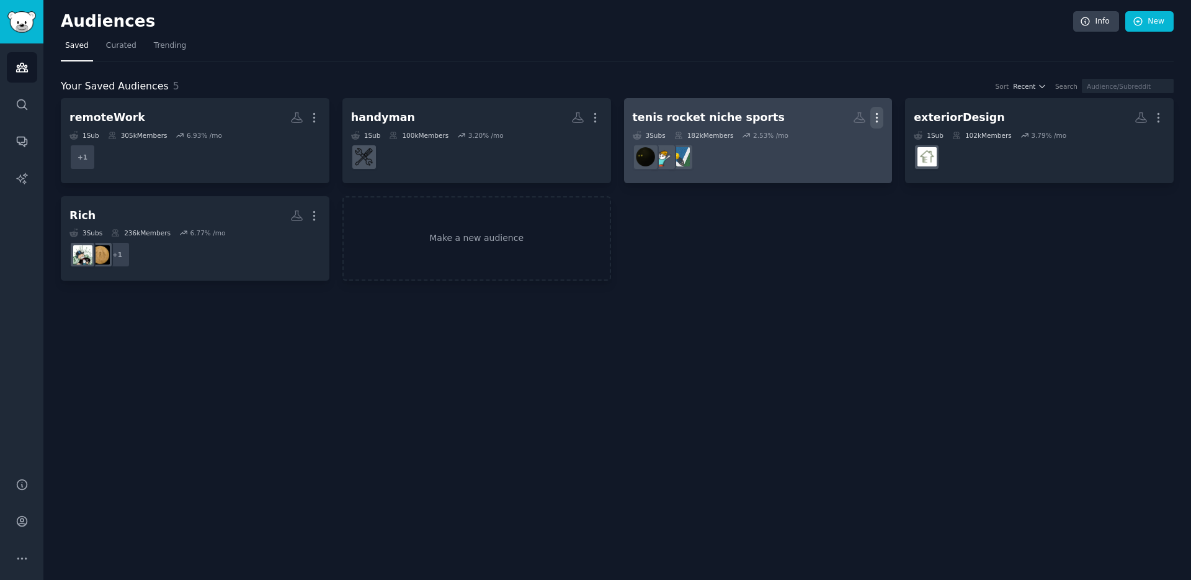
click at [883, 119] on icon "button" at bounding box center [877, 117] width 13 height 13
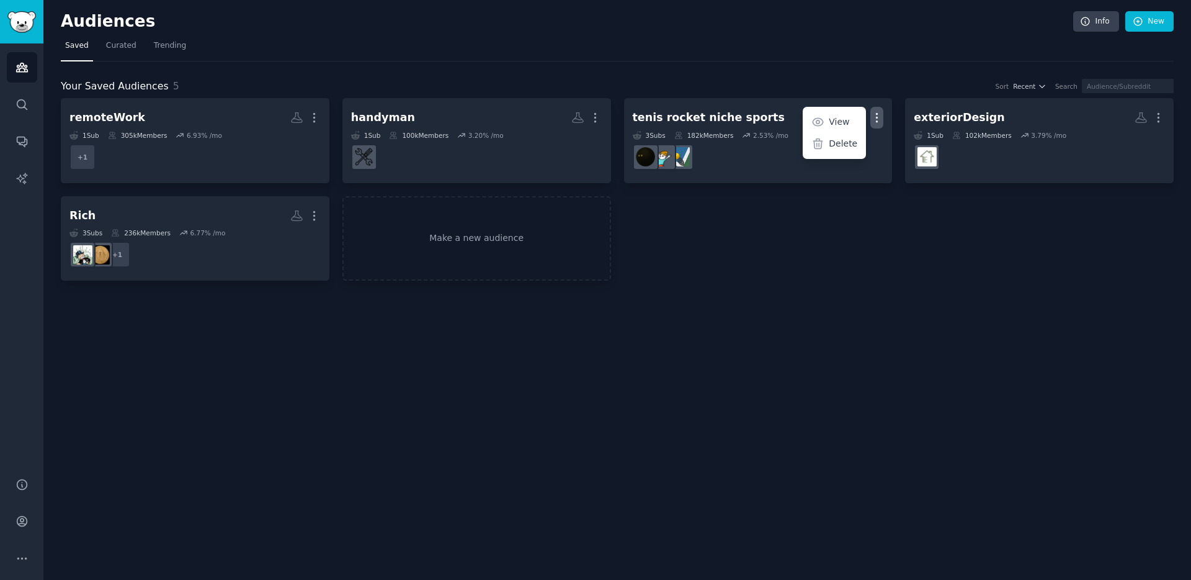
click at [764, 235] on div "remoteWork More 1 Sub 305k Members 6.93 % /mo + 1 handyman Custom Audience More…" at bounding box center [617, 189] width 1113 height 182
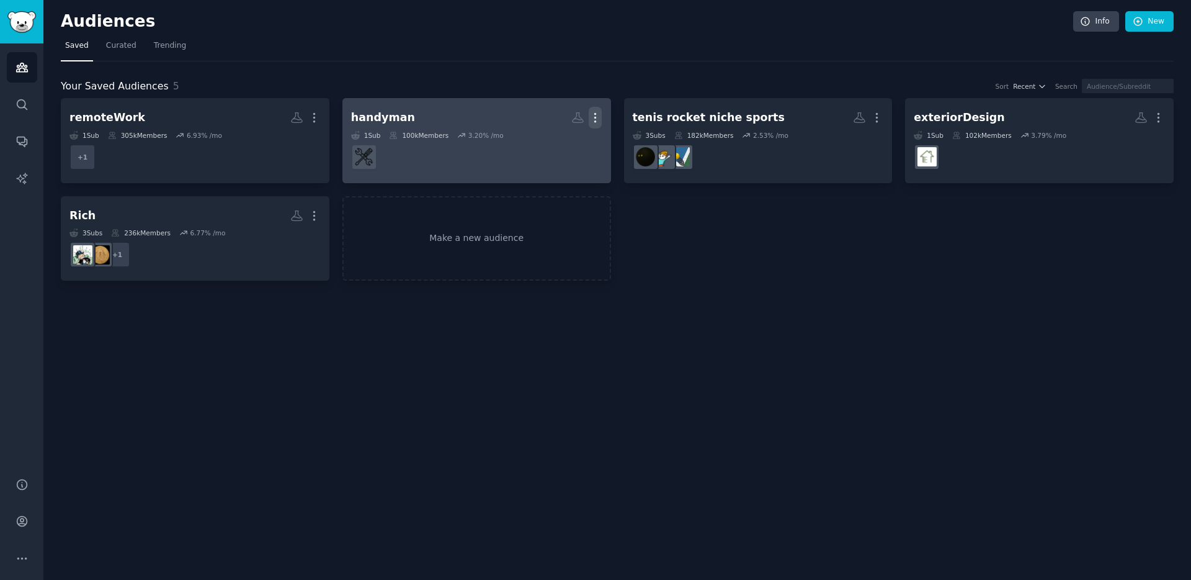
click at [596, 119] on icon "button" at bounding box center [595, 117] width 13 height 13
click at [561, 151] on div "Delete" at bounding box center [553, 144] width 59 height 26
